Goal: Task Accomplishment & Management: Use online tool/utility

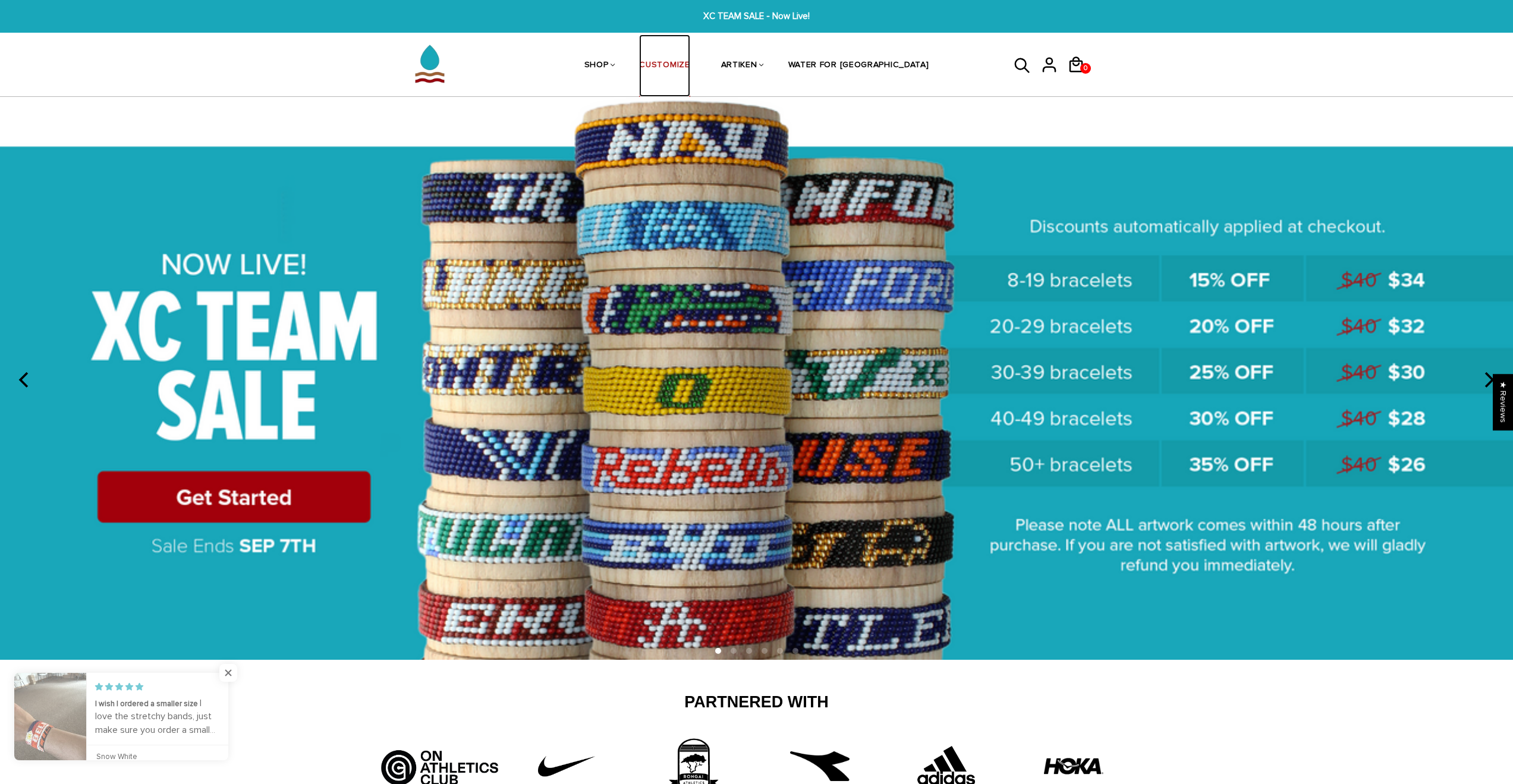
click at [690, 64] on link "CUSTOMIZE" at bounding box center [665, 66] width 51 height 63
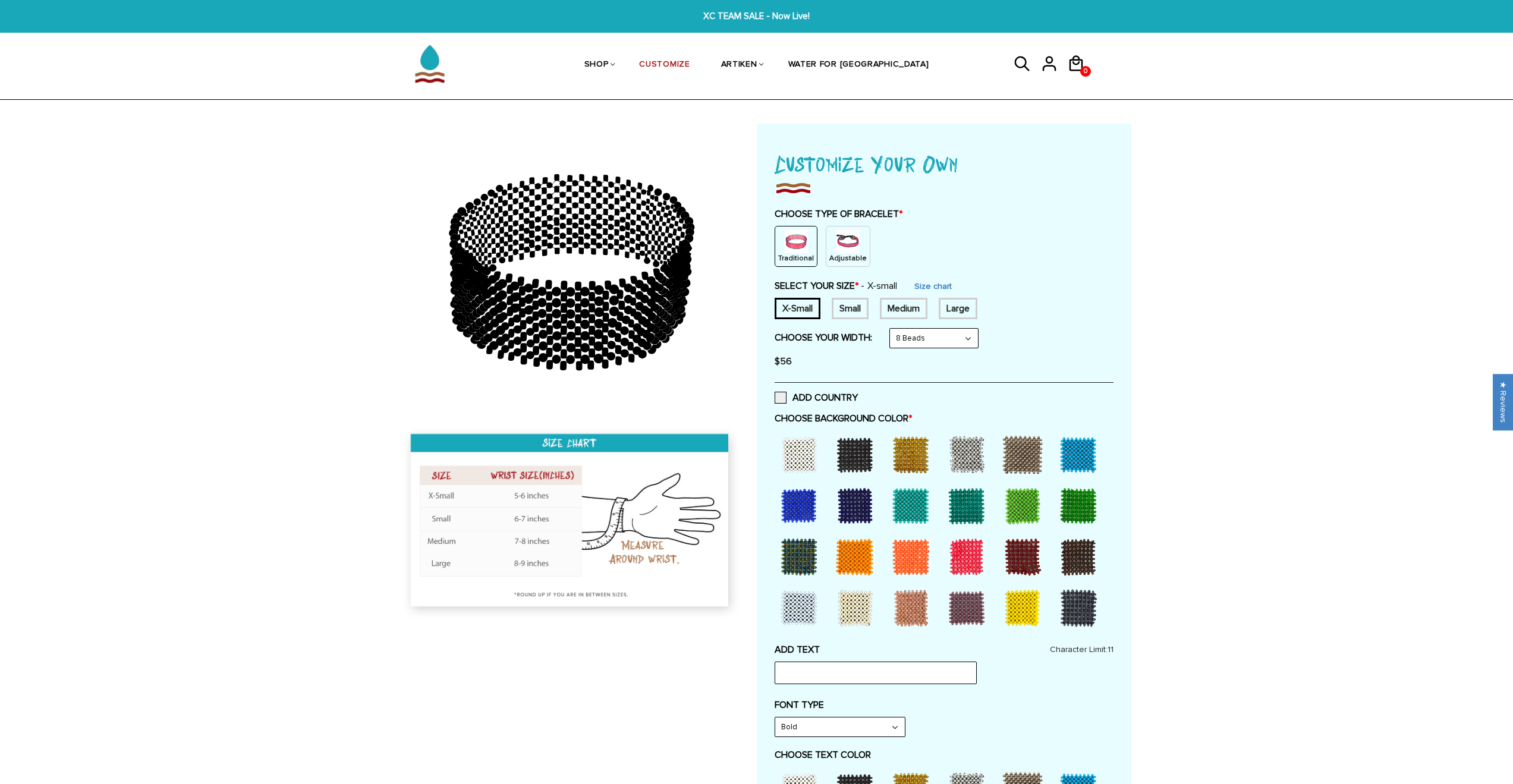
click at [836, 460] on div at bounding box center [855, 455] width 47 height 47
click at [911, 456] on div at bounding box center [910, 455] width 47 height 47
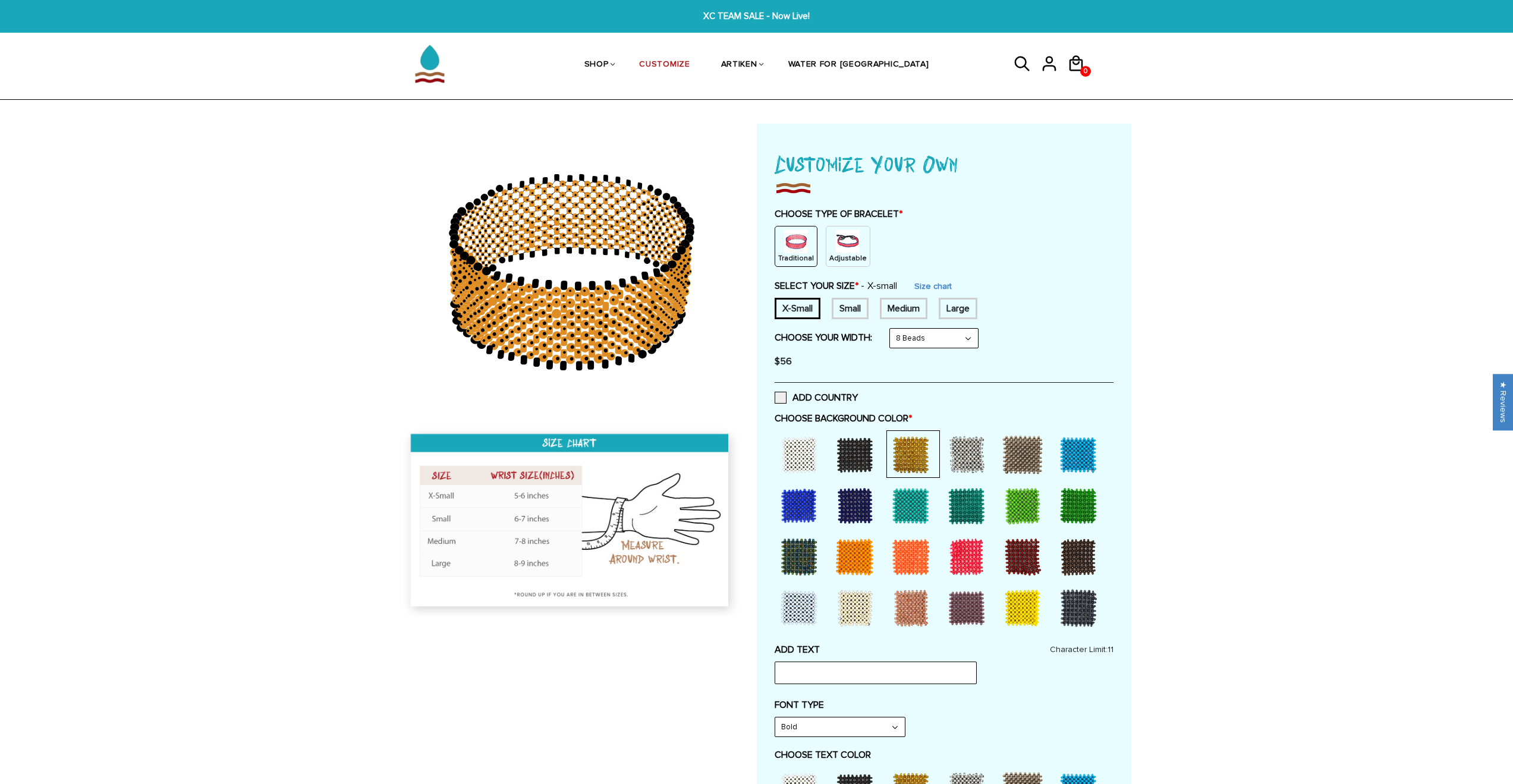
click at [911, 312] on div "Medium" at bounding box center [904, 309] width 47 height 21
click at [847, 250] on img at bounding box center [848, 242] width 24 height 24
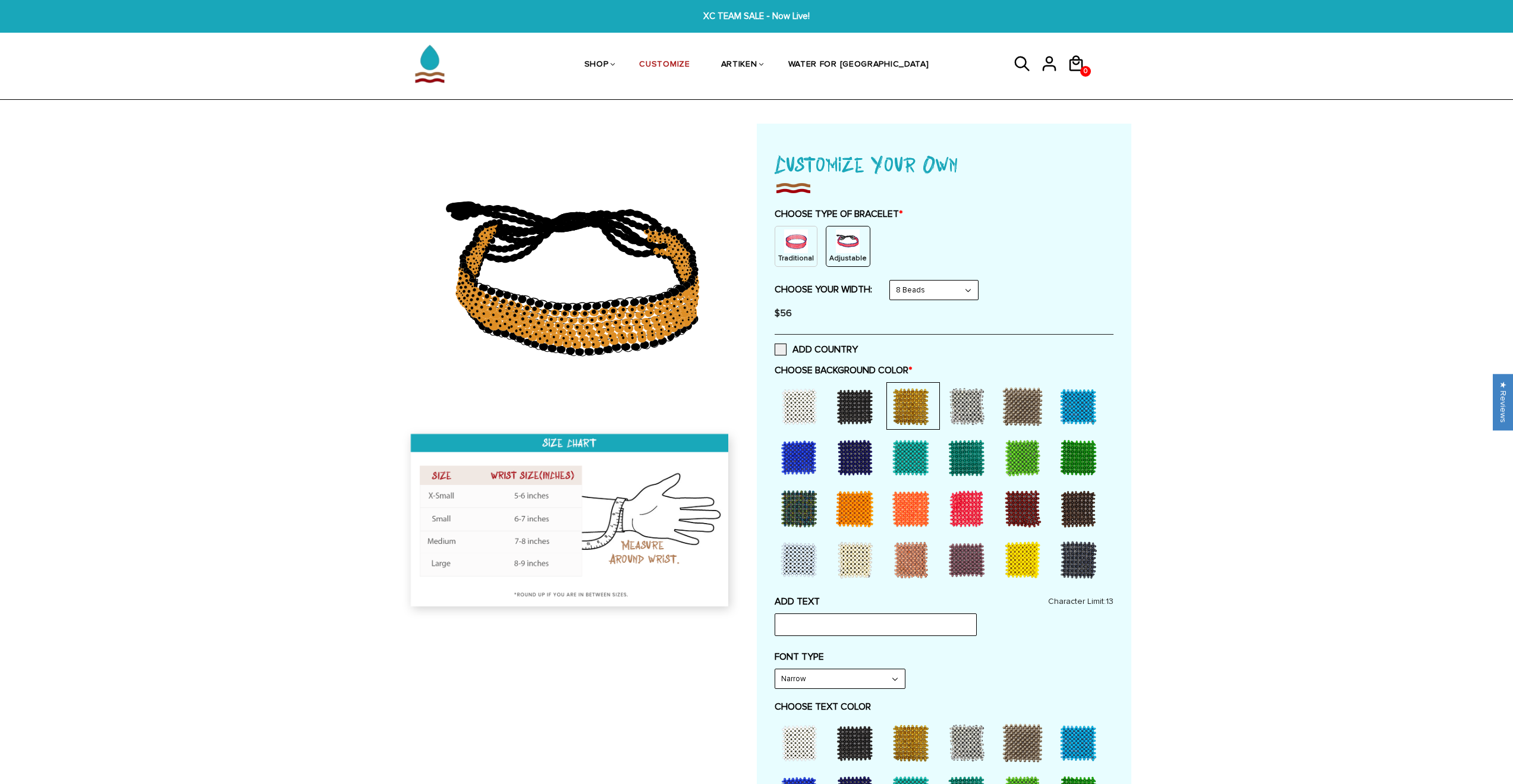
click at [927, 623] on input "text" at bounding box center [876, 625] width 202 height 23
type input "werweare"
